Goal: Complete application form

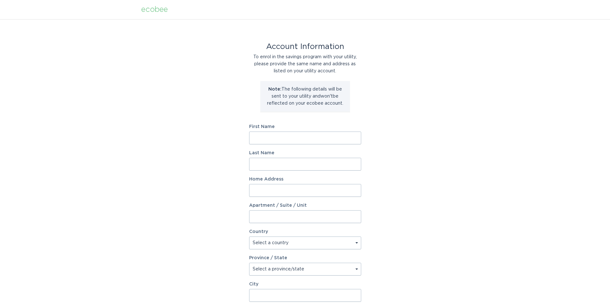
click at [277, 138] on input "First Name" at bounding box center [305, 138] width 112 height 13
click at [273, 139] on input "First Name" at bounding box center [305, 138] width 112 height 13
drag, startPoint x: 278, startPoint y: 138, endPoint x: 234, endPoint y: 139, distance: 44.5
click at [234, 139] on div "Account Information To enrol in the savings program with your utility, please p…" at bounding box center [305, 196] width 610 height 354
type input "[PERSON_NAME]"
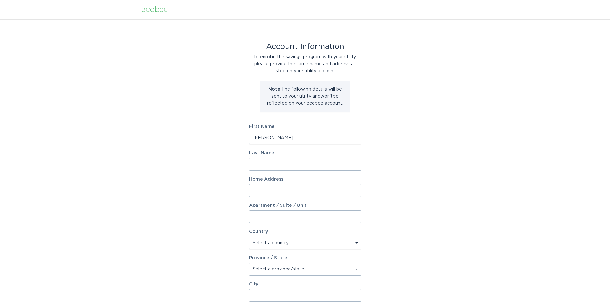
click at [260, 165] on input "Last Name" at bounding box center [305, 164] width 112 height 13
type input "[PERSON_NAME]"
click at [260, 190] on input "Home Address" at bounding box center [305, 190] width 112 height 13
type input "[STREET_ADDRESS]"
click at [285, 243] on select "Select a country [GEOGRAPHIC_DATA] [GEOGRAPHIC_DATA]" at bounding box center [305, 243] width 112 height 13
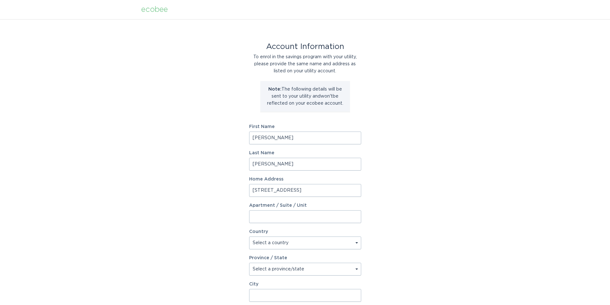
select select "US"
click at [249, 237] on select "Select a country [GEOGRAPHIC_DATA] [GEOGRAPHIC_DATA]" at bounding box center [305, 243] width 112 height 13
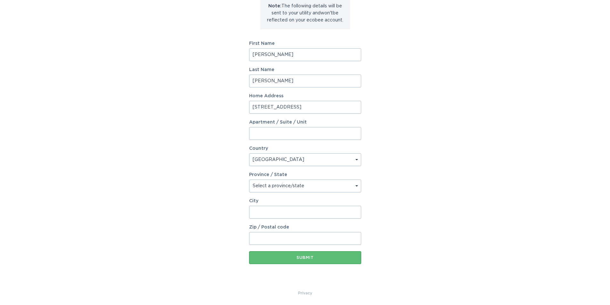
scroll to position [84, 0]
click at [357, 186] on select "Select a province/state [US_STATE] [US_STATE] [US_STATE] [US_STATE] [US_STATE] …" at bounding box center [305, 184] width 112 height 13
select select "NC"
click at [249, 178] on select "Select a province/state [US_STATE] [US_STATE] [US_STATE] [US_STATE] [US_STATE] …" at bounding box center [305, 184] width 112 height 13
click at [274, 209] on input "City" at bounding box center [305, 211] width 112 height 13
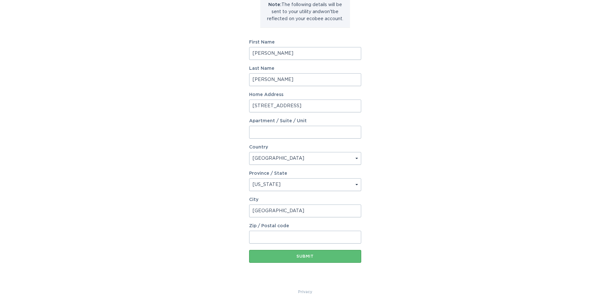
type input "[GEOGRAPHIC_DATA]"
click at [269, 237] on input "Zip / Postal code" at bounding box center [305, 237] width 112 height 13
type input "27249"
click at [444, 245] on div "Account Information To enrol in the savings program with your utility, please p…" at bounding box center [305, 112] width 610 height 354
click at [305, 257] on div "Submit" at bounding box center [305, 256] width 106 height 4
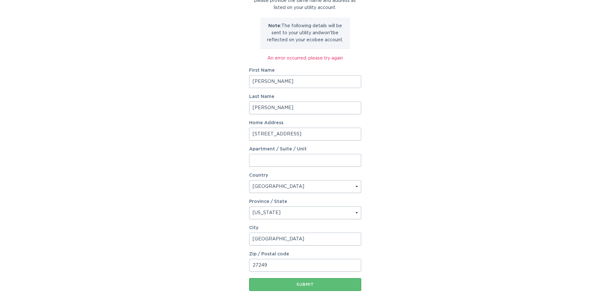
scroll to position [64, 0]
click at [300, 284] on div "Submit" at bounding box center [305, 284] width 106 height 4
click at [319, 286] on button "Submit" at bounding box center [305, 283] width 112 height 13
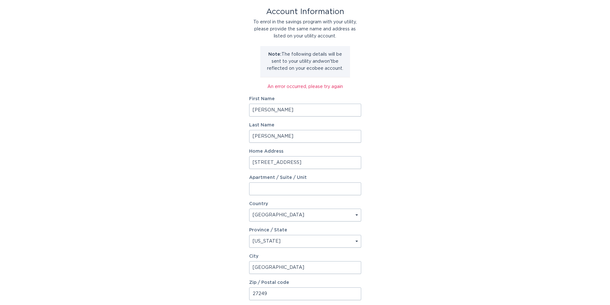
scroll to position [0, 0]
